Goal: Find specific page/section: Find specific page/section

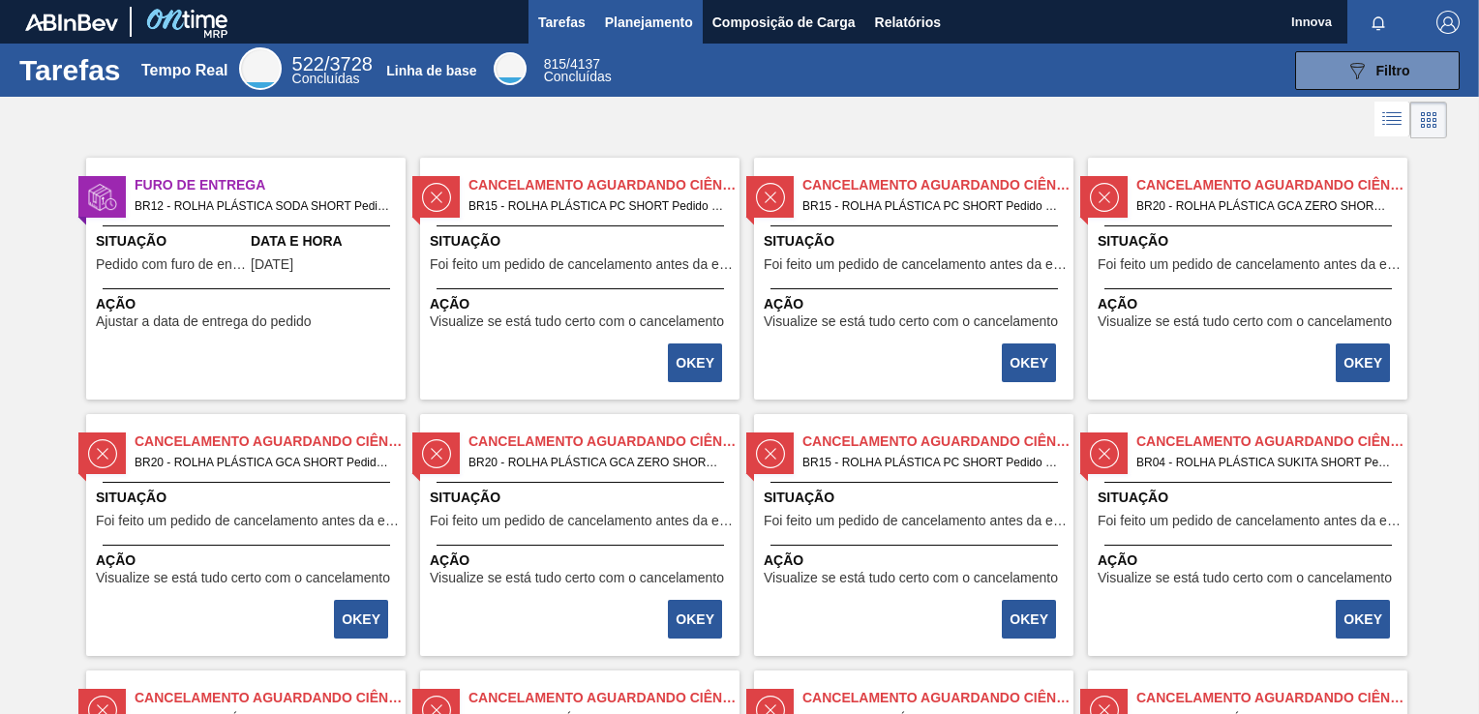
click at [644, 25] on span "Planejamento" at bounding box center [649, 22] width 88 height 23
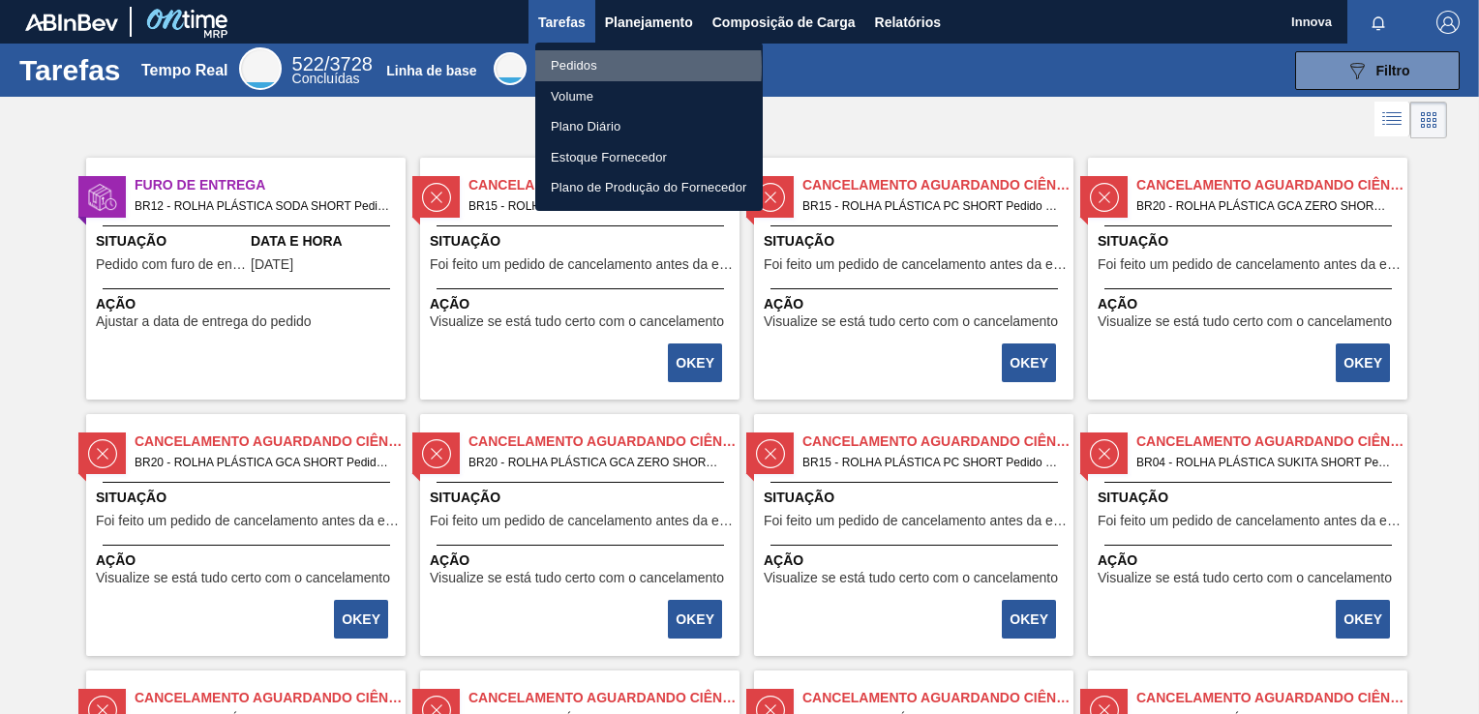
click at [568, 68] on li "Pedidos" at bounding box center [648, 65] width 227 height 31
